Goal: Information Seeking & Learning: Learn about a topic

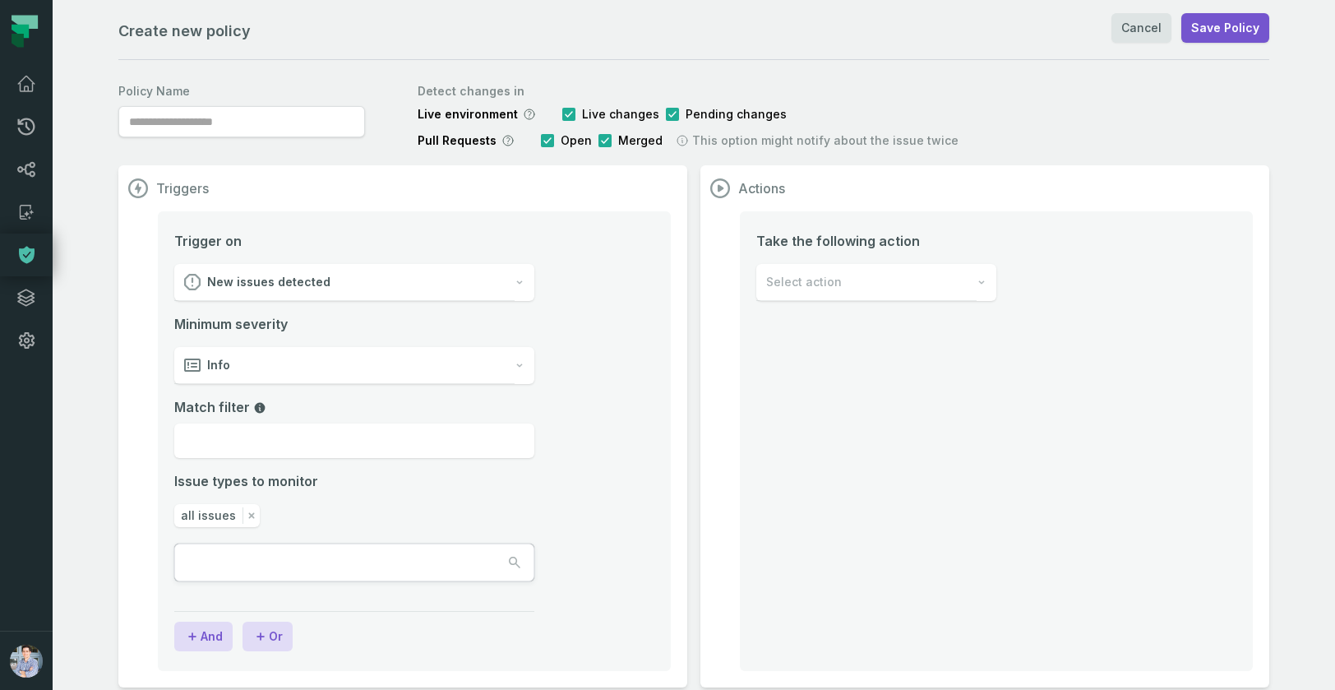
type input "**********"
click at [26, 183] on link "Lineage" at bounding box center [26, 169] width 53 height 43
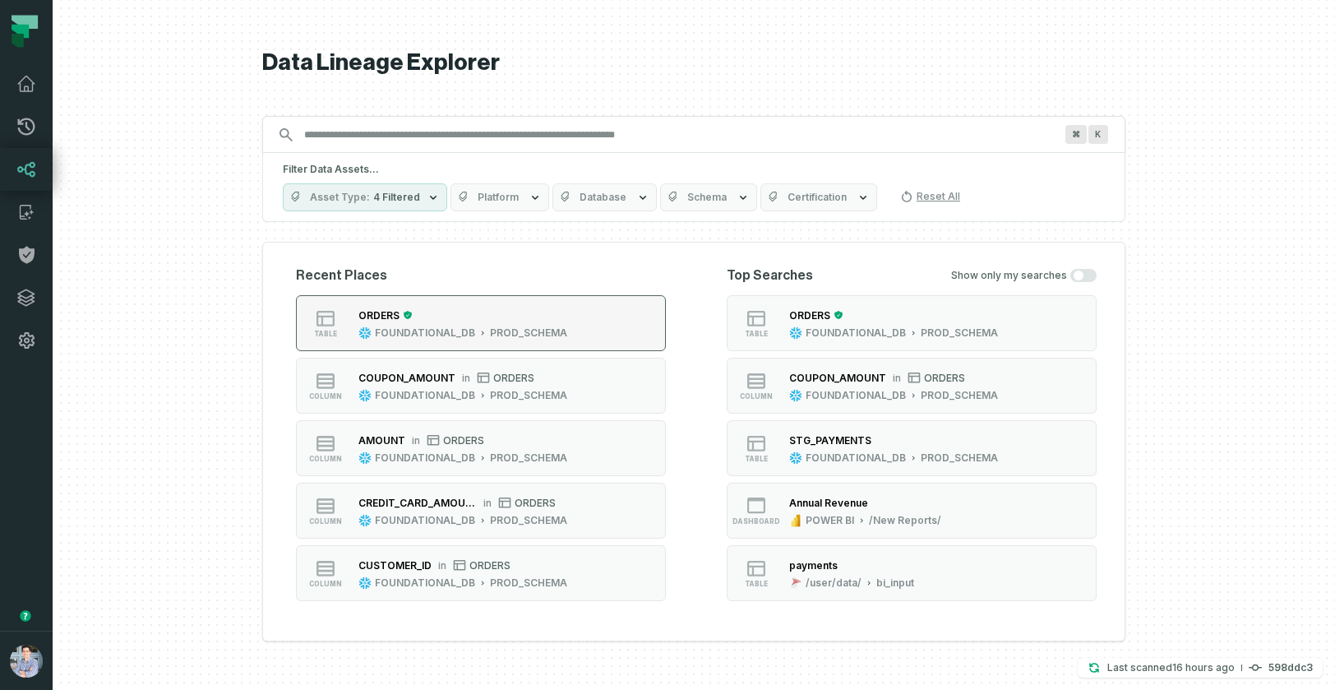
click at [400, 313] on div "button" at bounding box center [406, 315] width 13 height 10
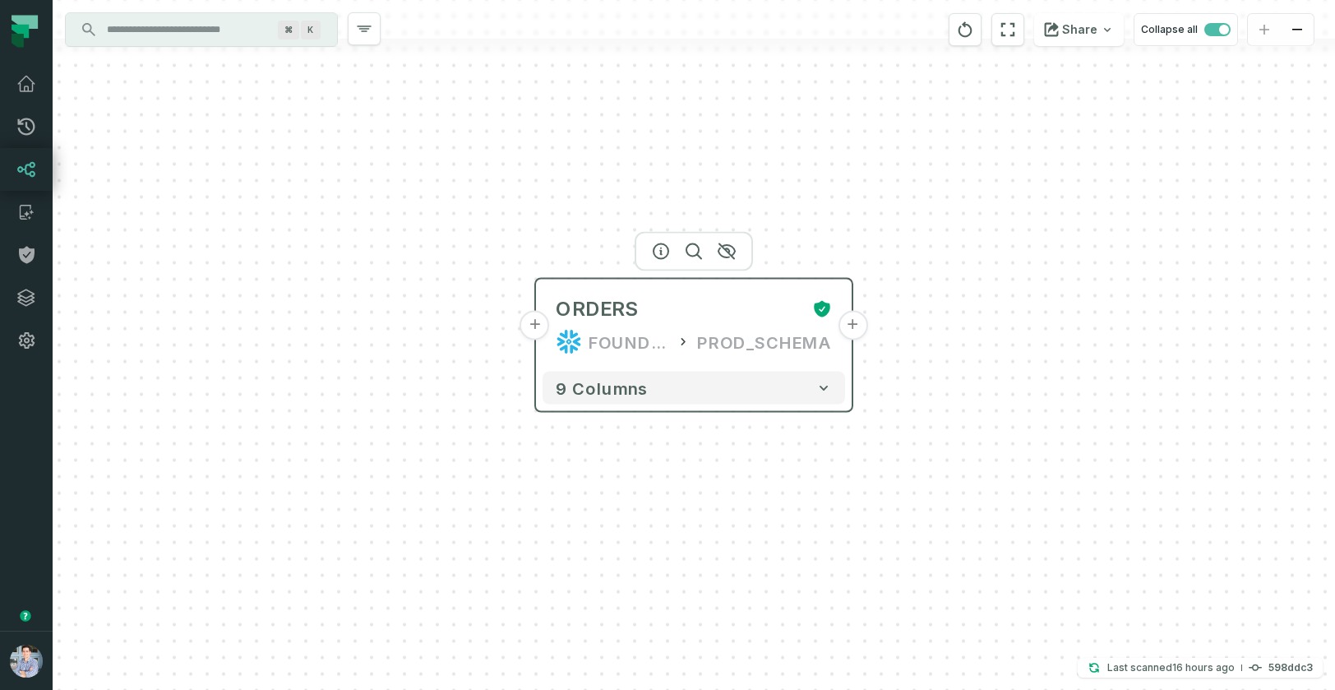
click at [537, 321] on button "+" at bounding box center [536, 326] width 30 height 30
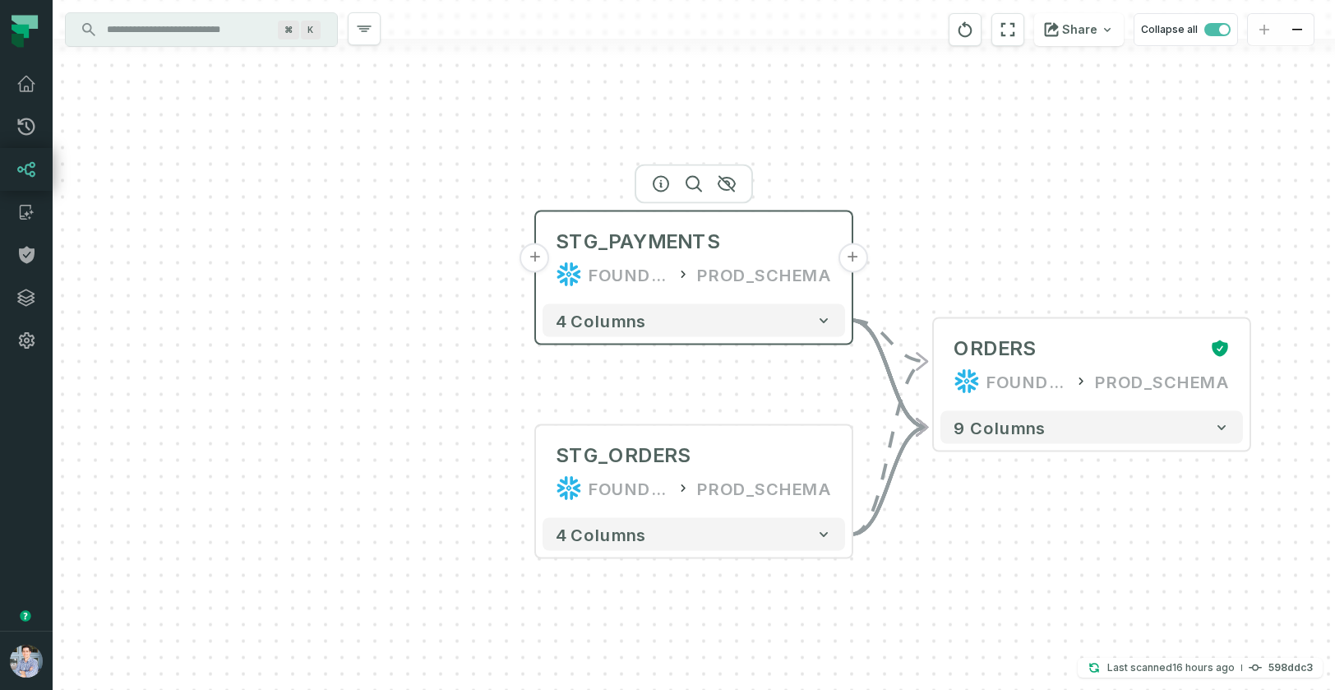
click at [542, 260] on button "+" at bounding box center [536, 258] width 30 height 30
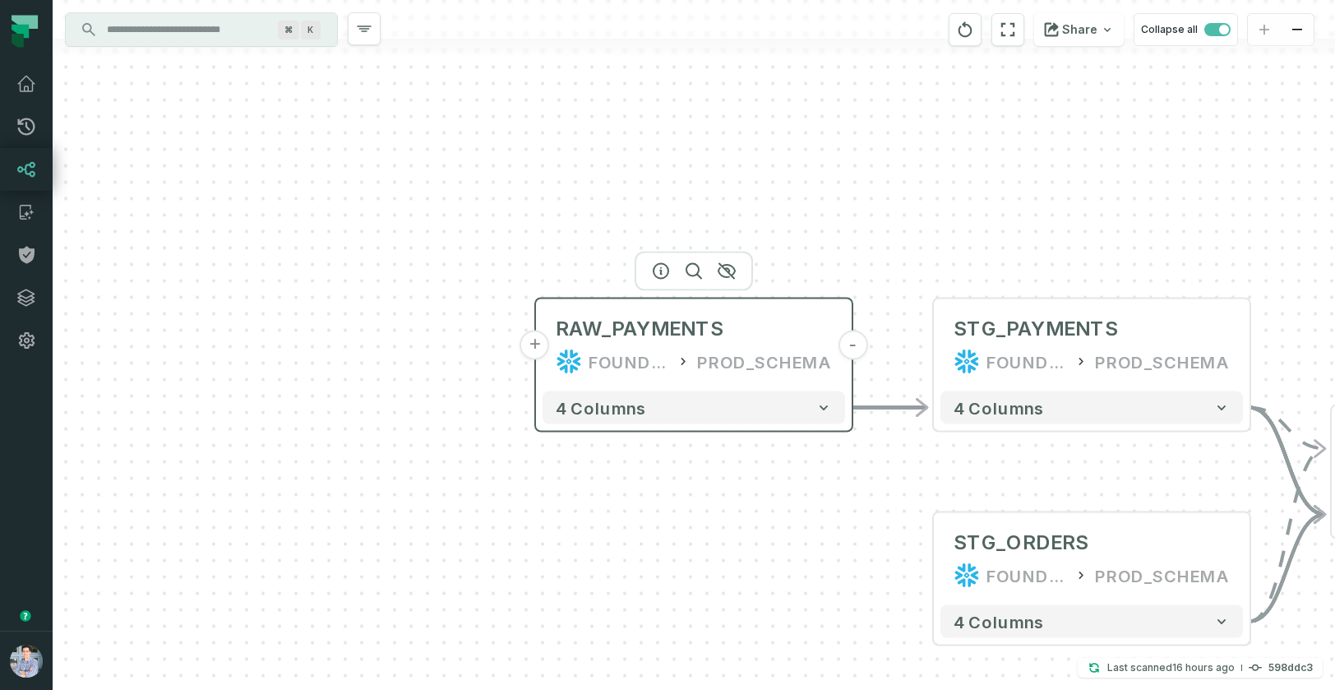
click at [537, 349] on button "+" at bounding box center [536, 346] width 30 height 30
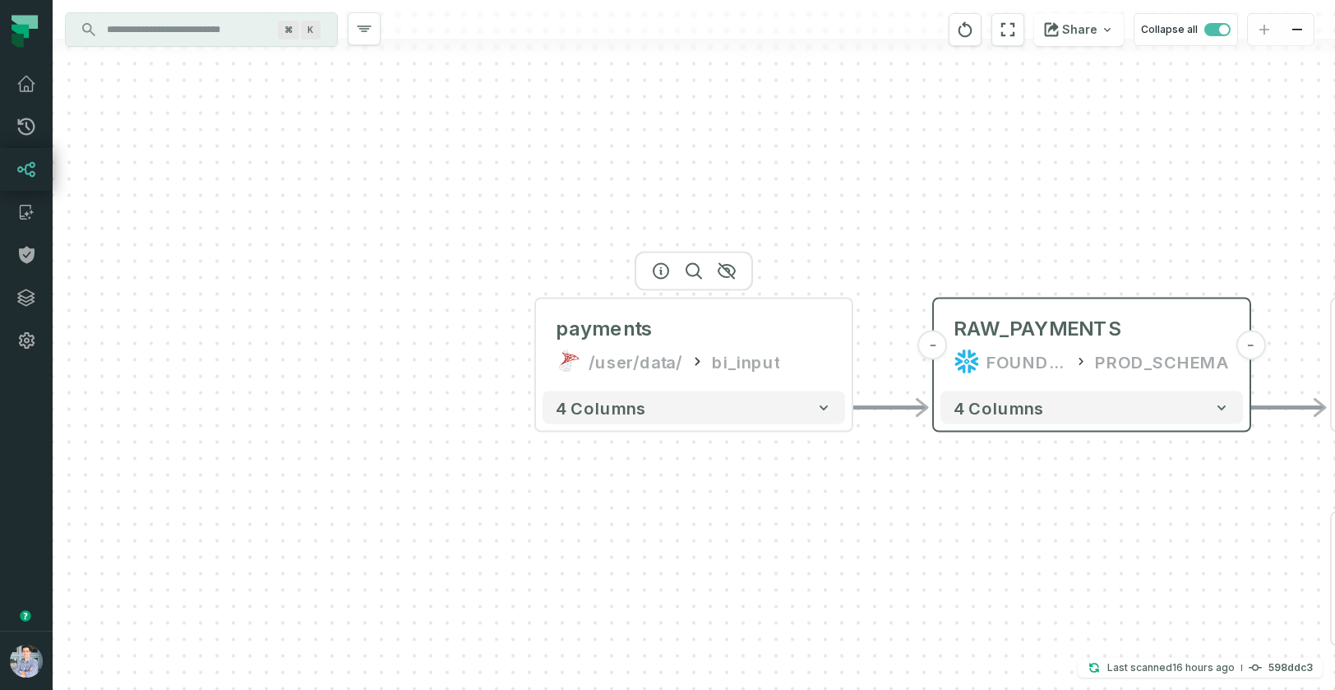
click at [0, 0] on button "+" at bounding box center [0, 0] width 0 height 0
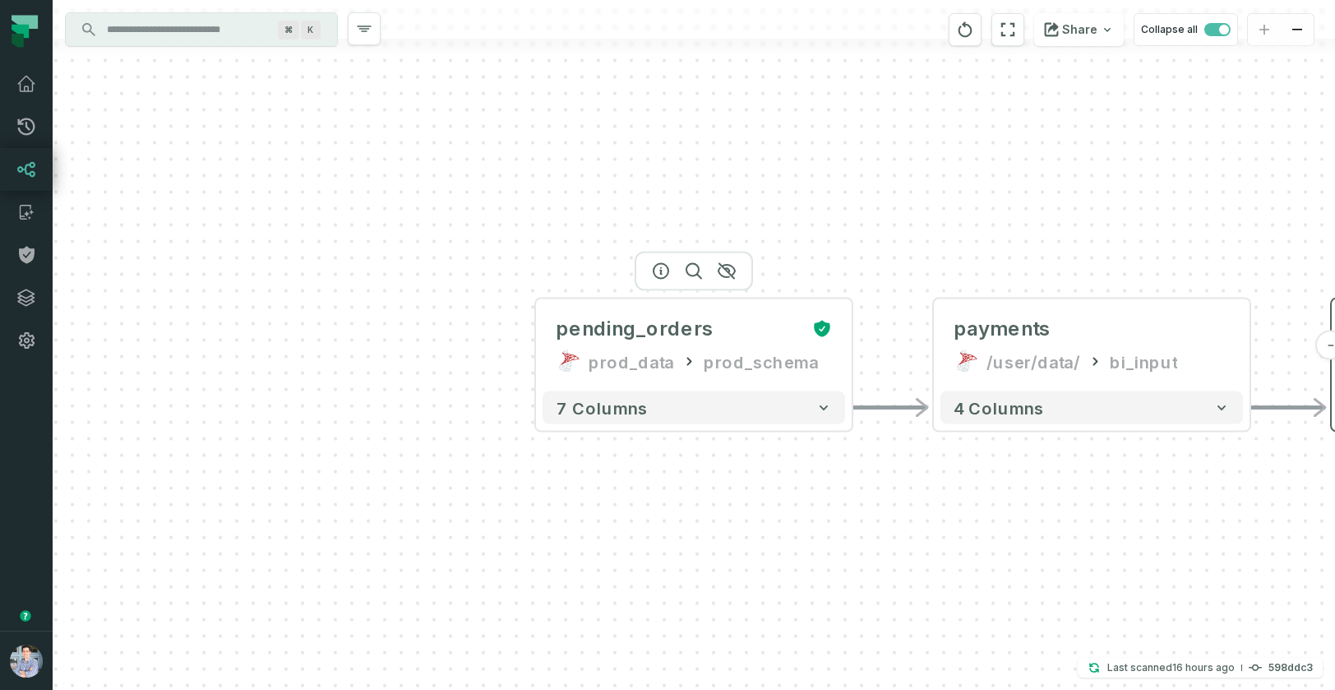
click at [0, 0] on button "+" at bounding box center [0, 0] width 0 height 0
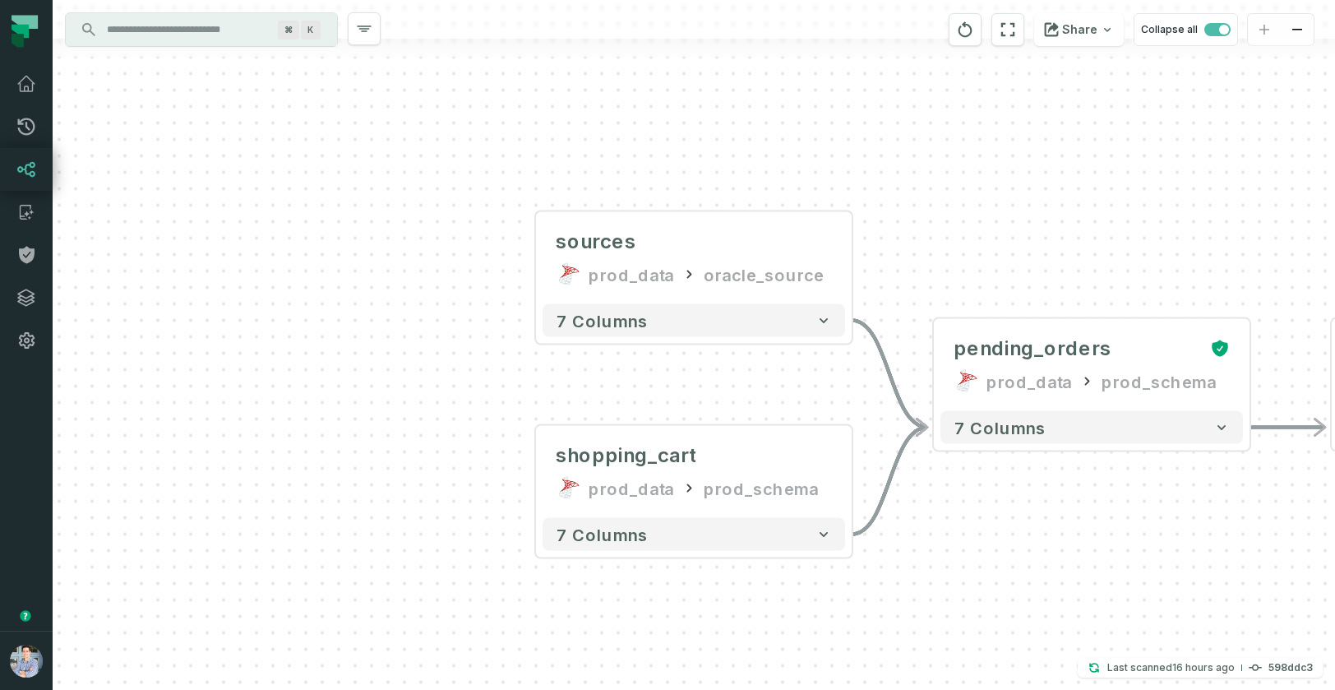
click at [1012, 49] on div "Share Collapse all" at bounding box center [1094, 29] width 316 height 59
click at [1011, 33] on icon "reset" at bounding box center [1008, 30] width 18 height 20
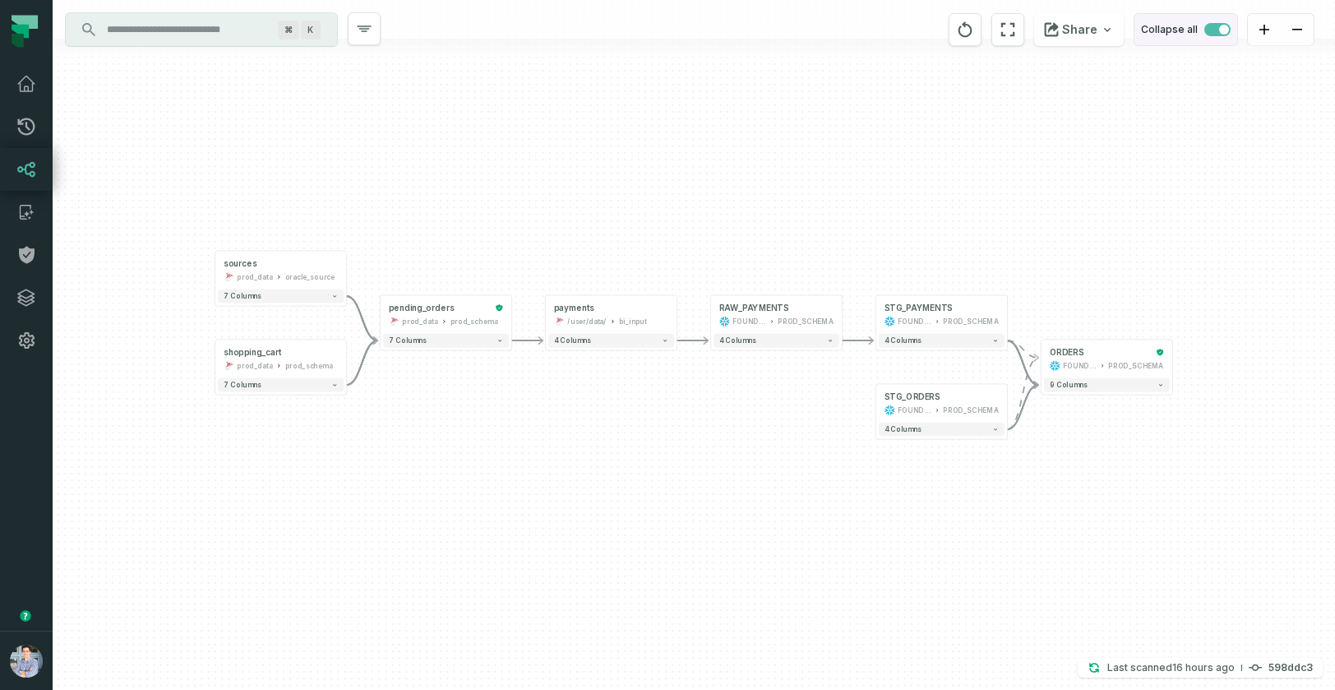
click at [1216, 34] on span "button" at bounding box center [1218, 29] width 26 height 13
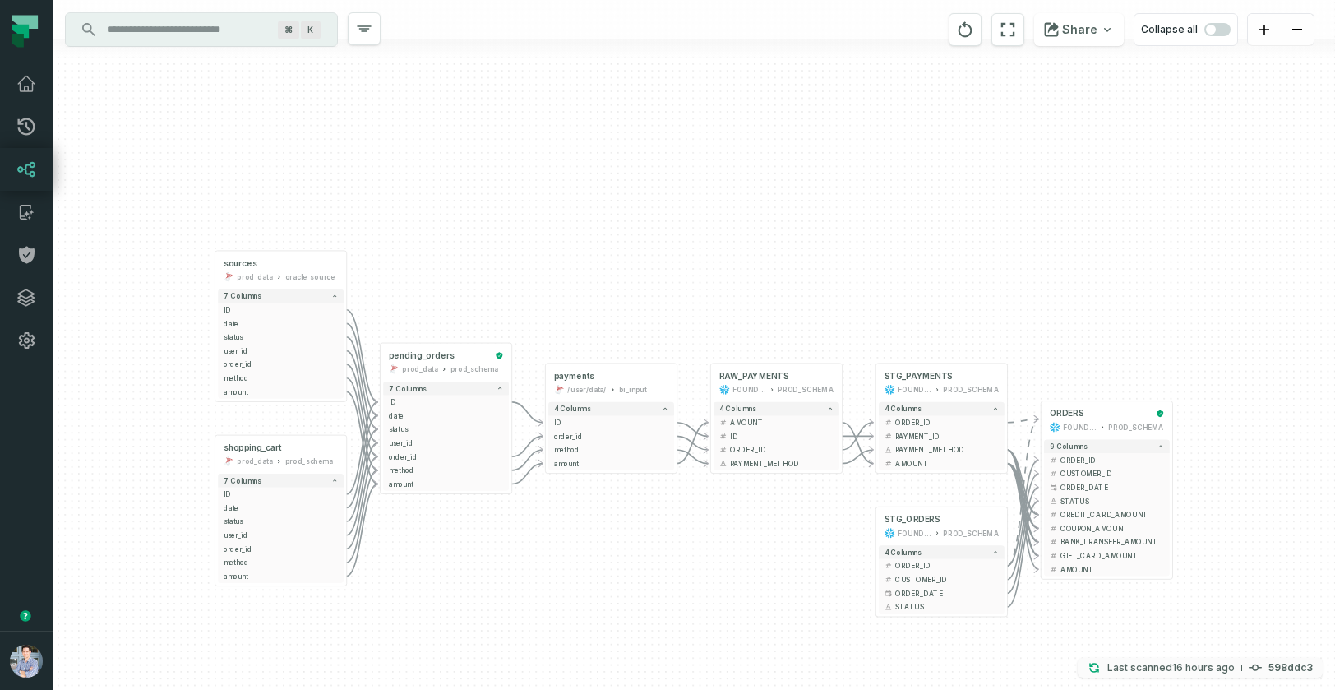
click at [1197, 664] on relative-time "[DATE] 9:16:32 PM" at bounding box center [1204, 667] width 62 height 12
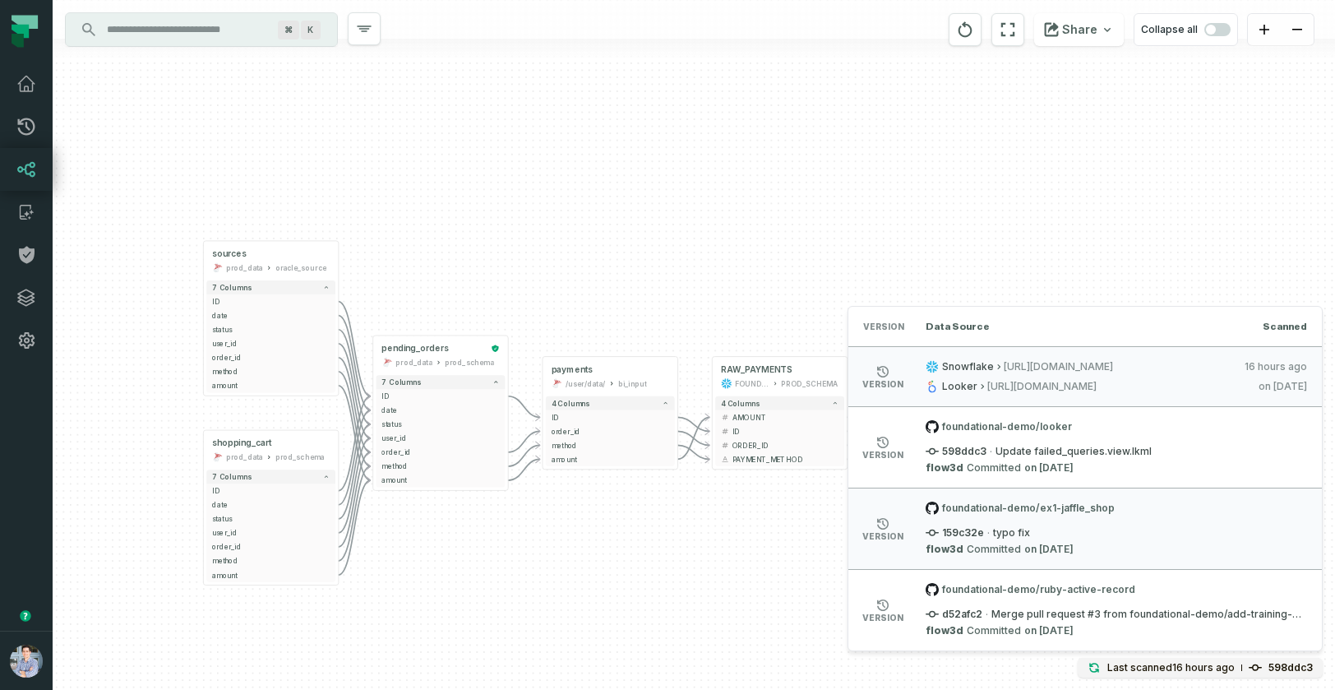
click at [789, 188] on div "sources prod_data oracle_source - 7 columns ID - date - status - user_id - orde…" at bounding box center [694, 345] width 1283 height 690
click at [756, 616] on div "sources prod_data oracle_source - 7 columns ID - date - status - user_id - orde…" at bounding box center [694, 345] width 1283 height 690
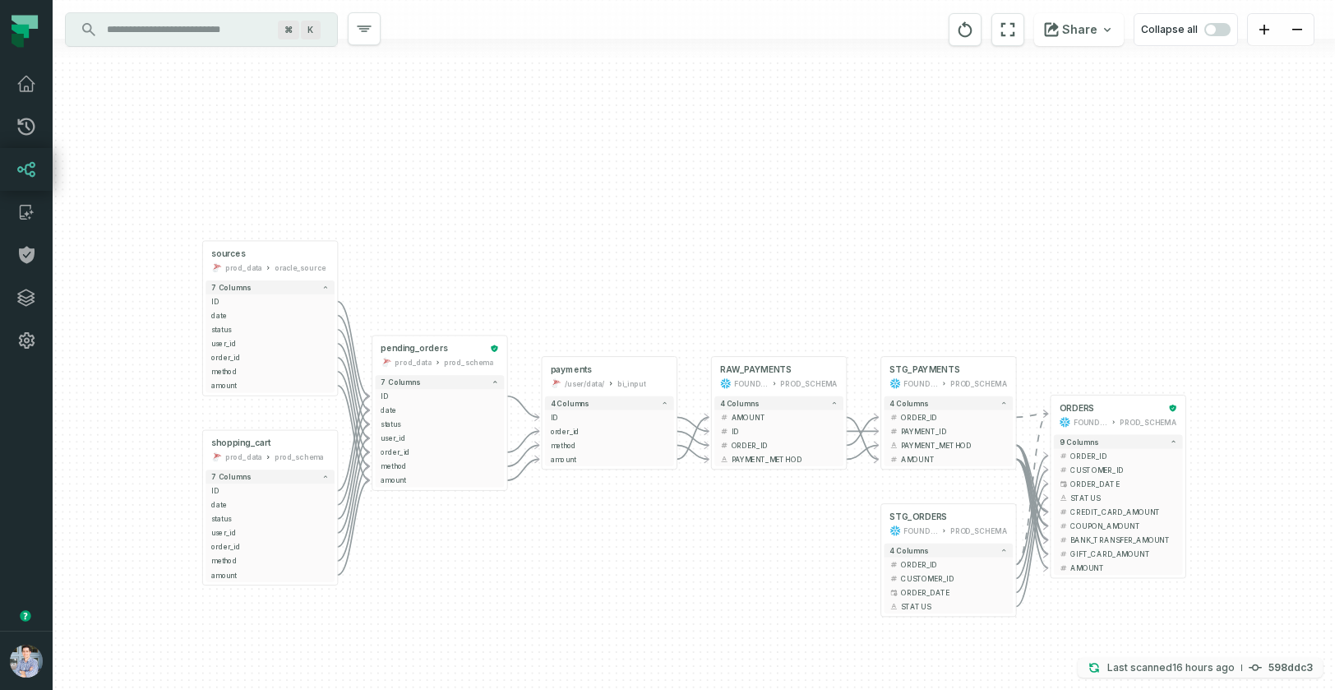
click at [1284, 668] on h4 "598ddc3" at bounding box center [1291, 668] width 44 height 10
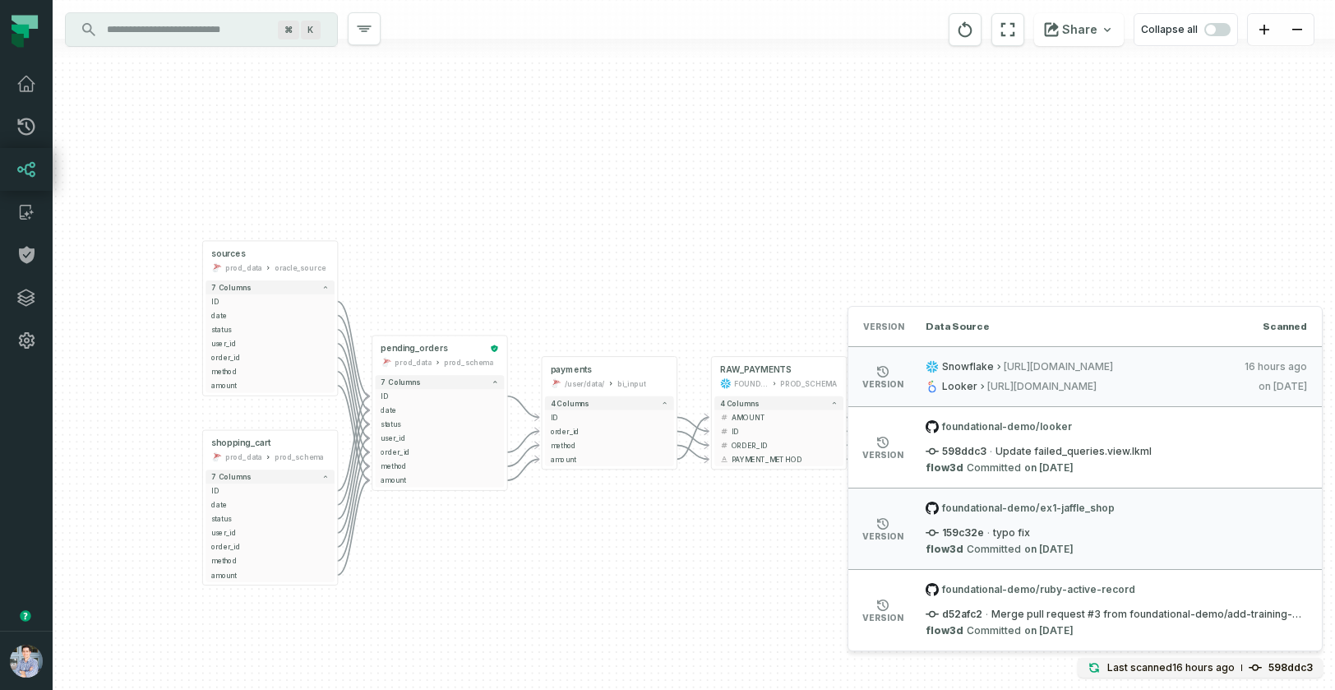
click at [715, 573] on div "sources prod_data oracle_source - 7 columns ID - date - status - user_id - orde…" at bounding box center [694, 345] width 1283 height 690
